Goal: Find specific page/section: Find specific page/section

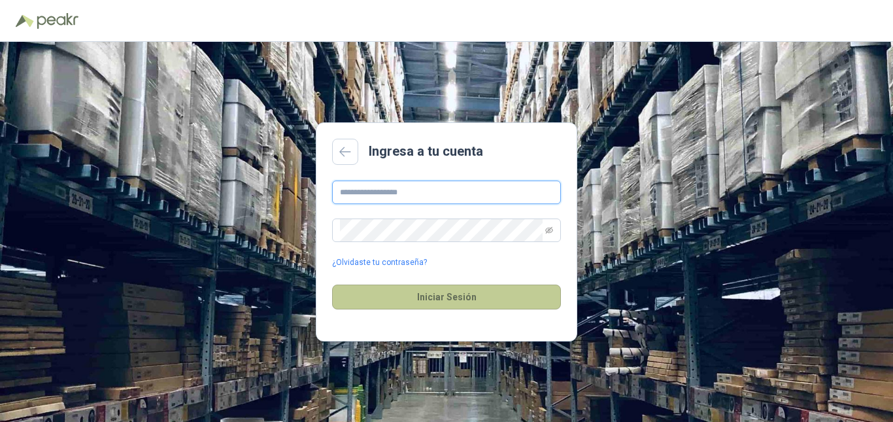
type input "**********"
click at [426, 305] on button "Iniciar Sesión" at bounding box center [446, 296] width 229 height 25
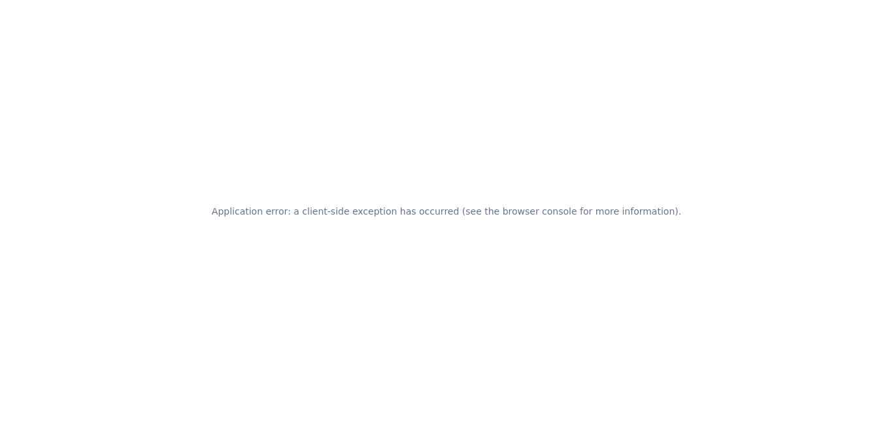
click at [239, 109] on div "Application error: a client-side exception has occurred (see the browser consol…" at bounding box center [446, 211] width 893 height 422
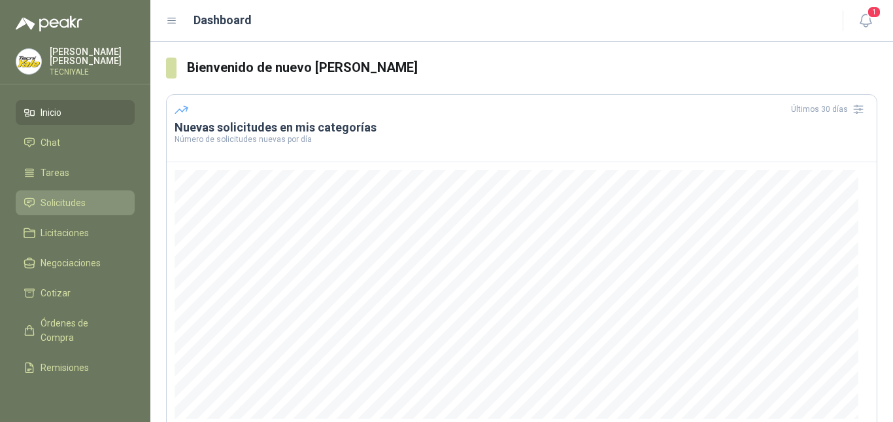
click at [80, 203] on span "Solicitudes" at bounding box center [63, 202] width 45 height 14
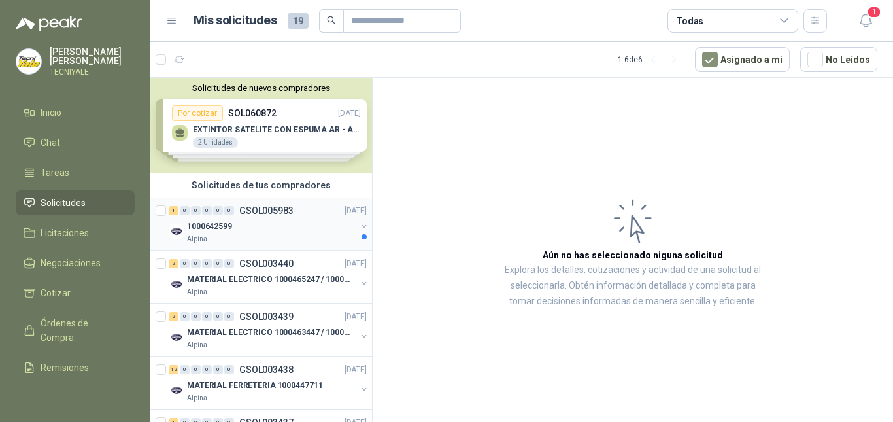
scroll to position [118, 0]
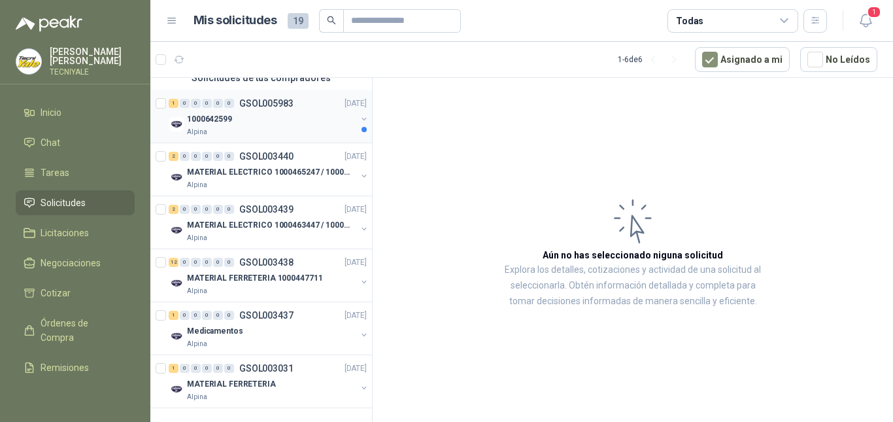
click at [286, 131] on div "1 0 0 0 0 0 GSOL005983 [DATE] 1000642599 Alpina" at bounding box center [261, 116] width 222 height 53
click at [305, 99] on div "1 0 0 0 0 0 GSOL005983 15/10/25" at bounding box center [269, 103] width 201 height 16
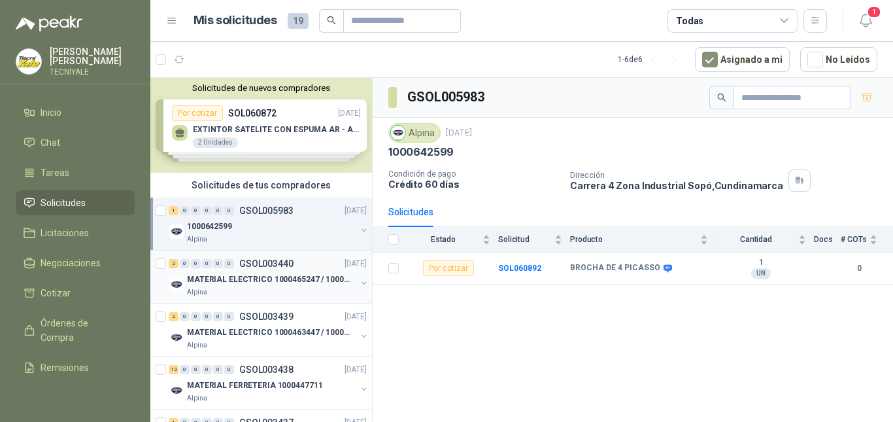
click at [284, 283] on p "MATERIAL ELECTRICO 1000465247 / 1000466995" at bounding box center [268, 279] width 163 height 12
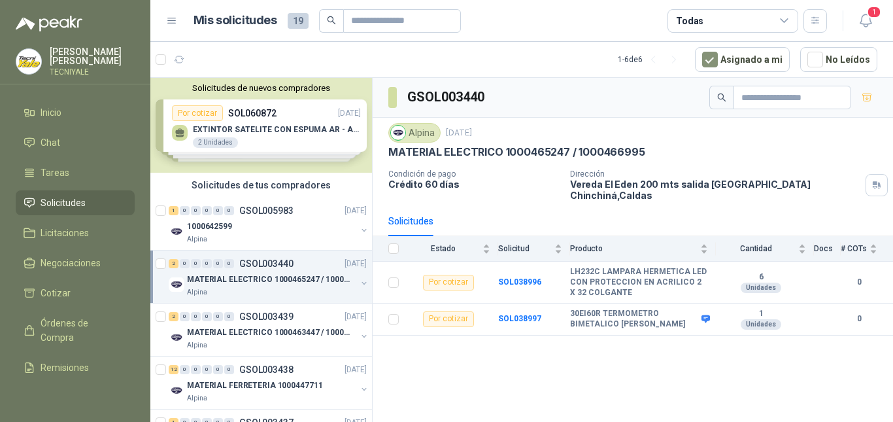
click at [307, 125] on div "Solicitudes de nuevos compradores Por cotizar SOL060872 15/10/25 EXTINTOR SATEL…" at bounding box center [261, 125] width 222 height 95
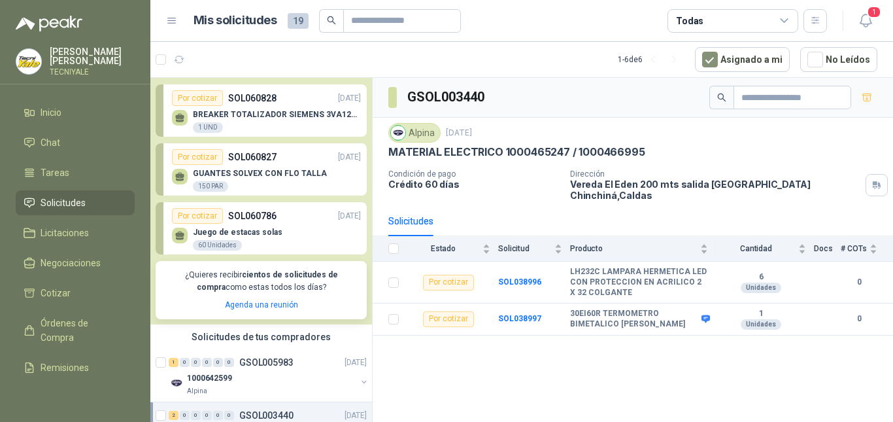
scroll to position [261, 0]
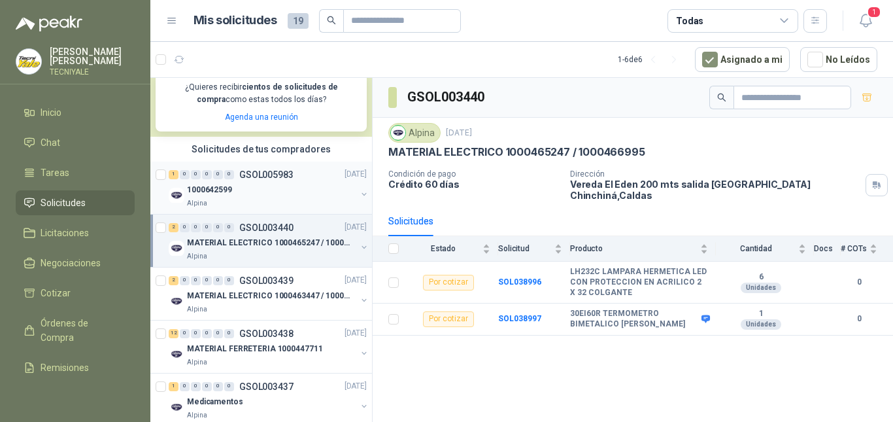
click at [285, 204] on div "Alpina" at bounding box center [271, 203] width 169 height 10
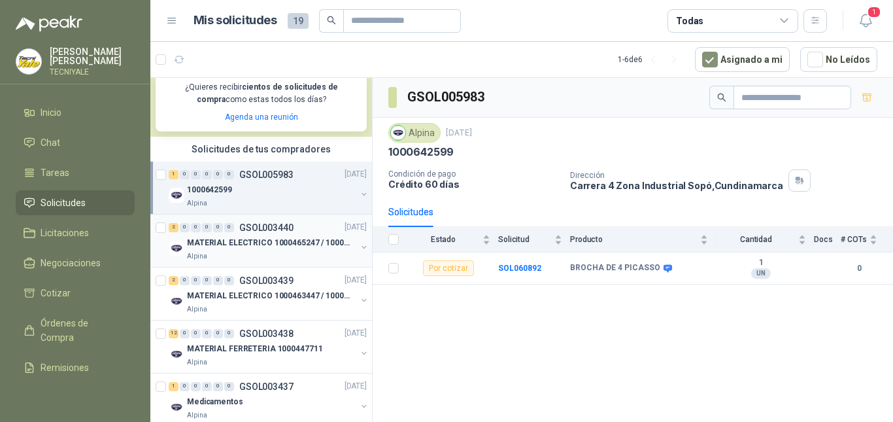
click at [263, 249] on p "MATERIAL ELECTRICO 1000465247 / 1000466995" at bounding box center [268, 243] width 163 height 12
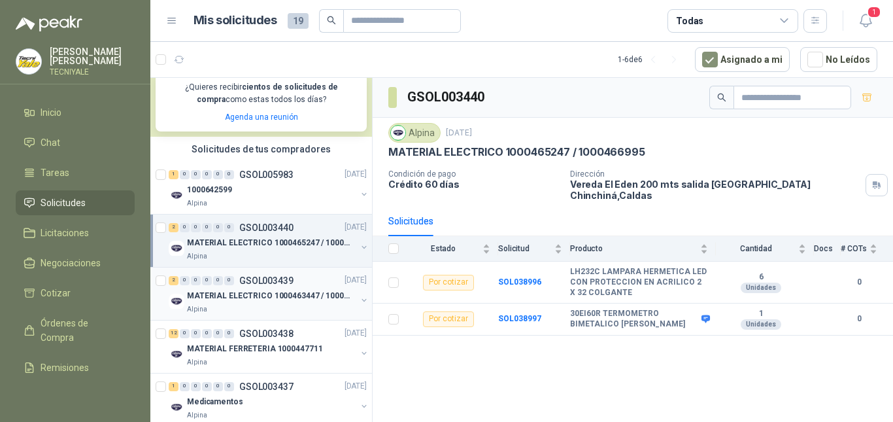
click at [269, 291] on p "MATERIAL ELECTRICO 1000463447 / 1000465800" at bounding box center [268, 296] width 163 height 12
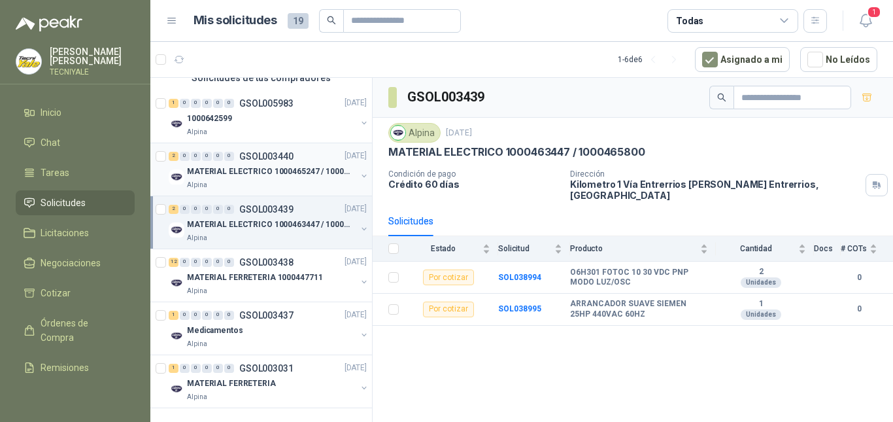
scroll to position [344, 0]
click at [269, 258] on div "12 0 0 0 0 0 GSOL003438 09/04/25" at bounding box center [269, 262] width 201 height 16
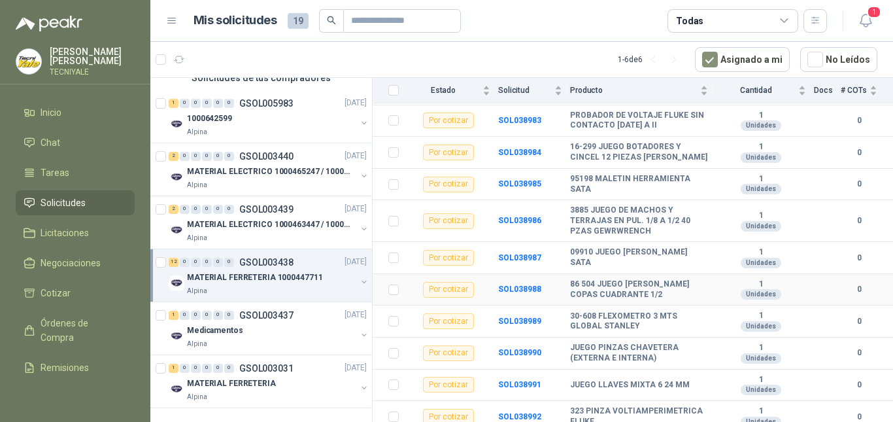
scroll to position [227, 0]
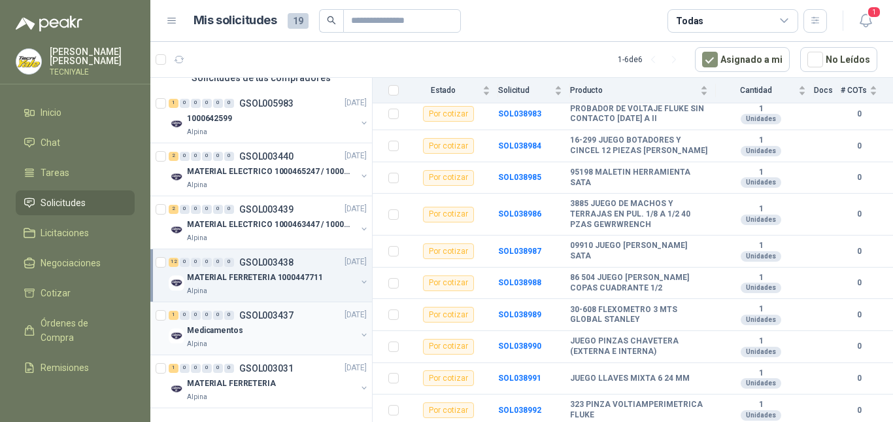
click at [276, 323] on div "Medicamentos" at bounding box center [271, 331] width 169 height 16
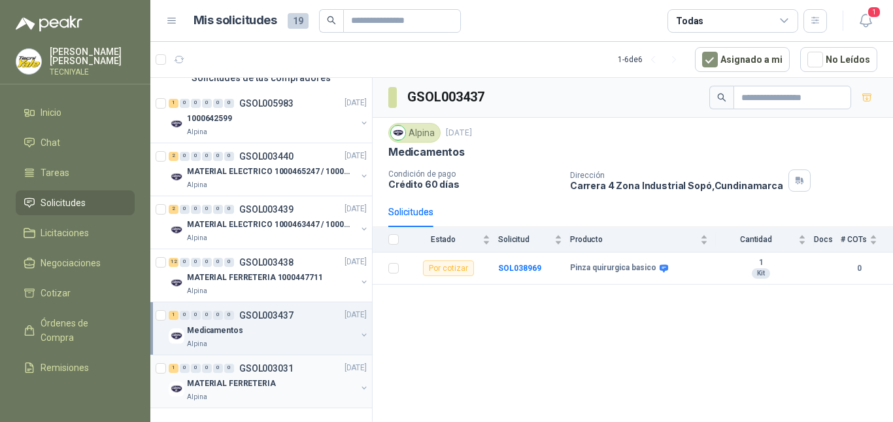
click at [286, 363] on p "GSOL003031" at bounding box center [266, 367] width 54 height 9
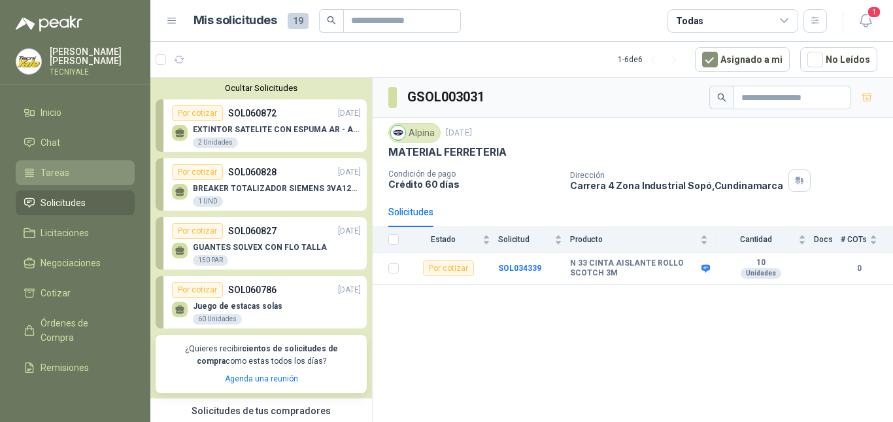
click at [69, 176] on li "Tareas" at bounding box center [75, 172] width 103 height 14
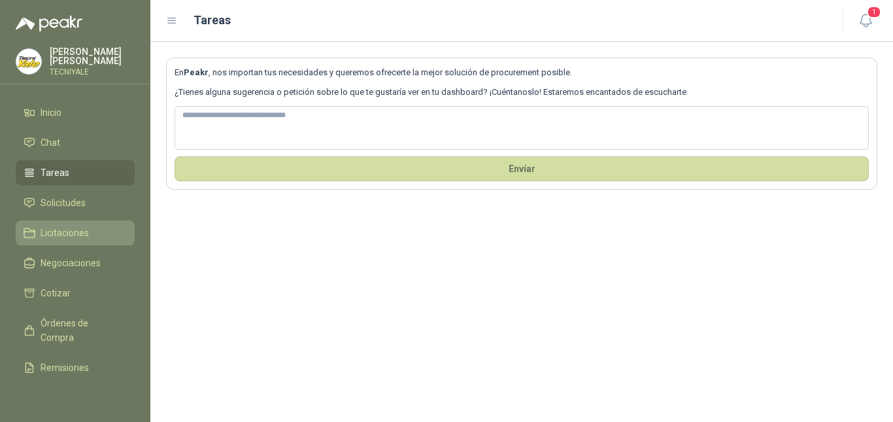
click at [85, 240] on link "Licitaciones" at bounding box center [75, 232] width 119 height 25
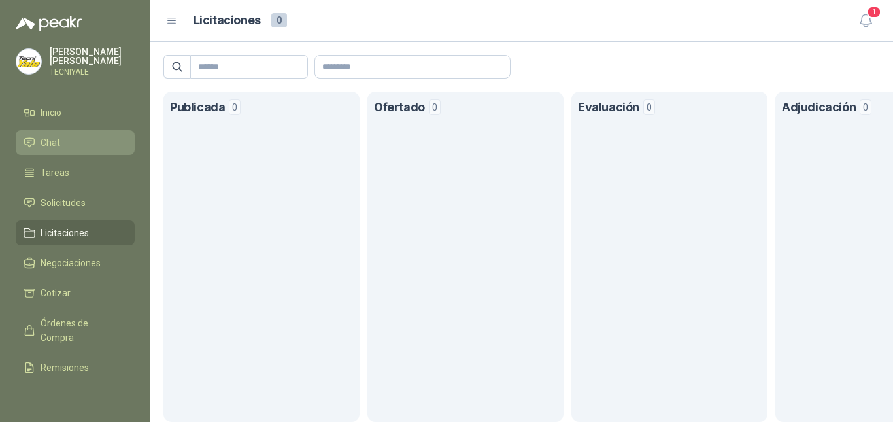
click at [80, 136] on li "Chat" at bounding box center [75, 142] width 103 height 14
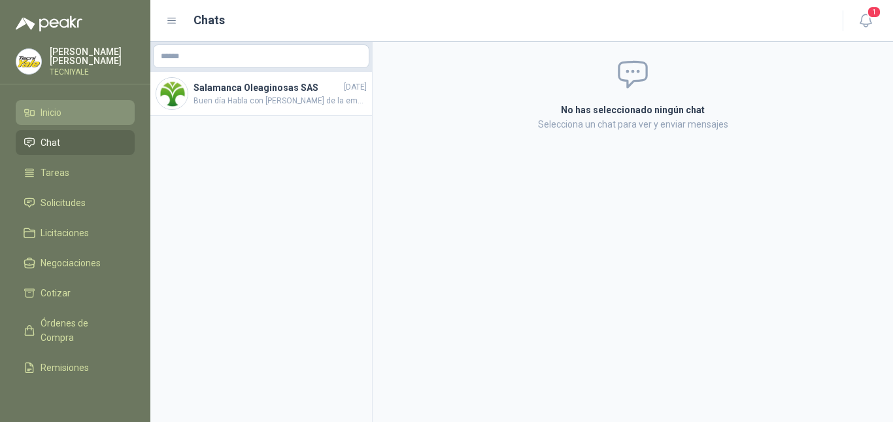
click at [81, 120] on link "Inicio" at bounding box center [75, 112] width 119 height 25
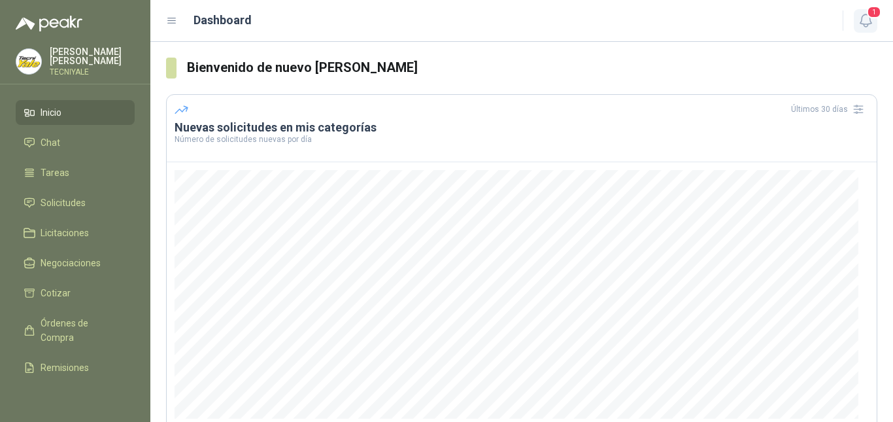
click at [863, 24] on icon "button" at bounding box center [865, 20] width 16 height 16
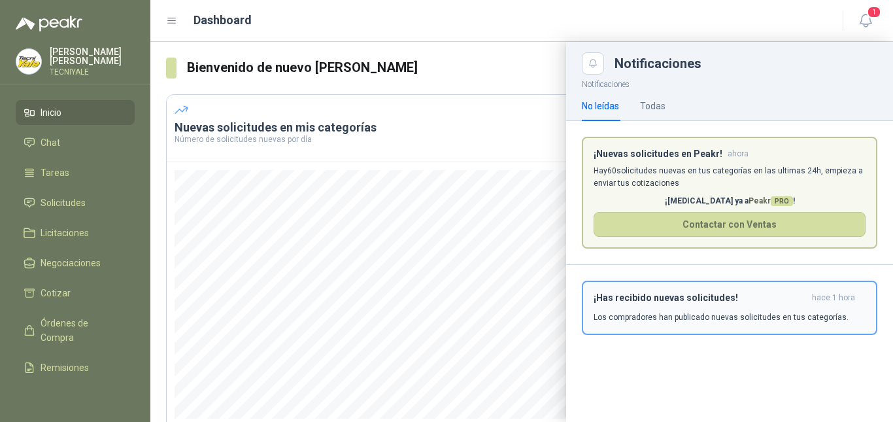
click at [744, 293] on h3 "¡Has recibido nuevas solicitudes!" at bounding box center [699, 297] width 213 height 11
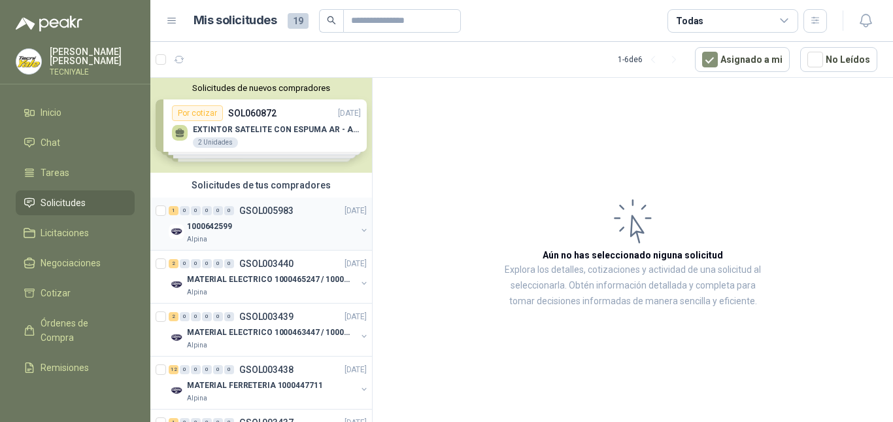
click at [294, 233] on div "1000642599" at bounding box center [271, 226] width 169 height 16
